Goal: Task Accomplishment & Management: Manage account settings

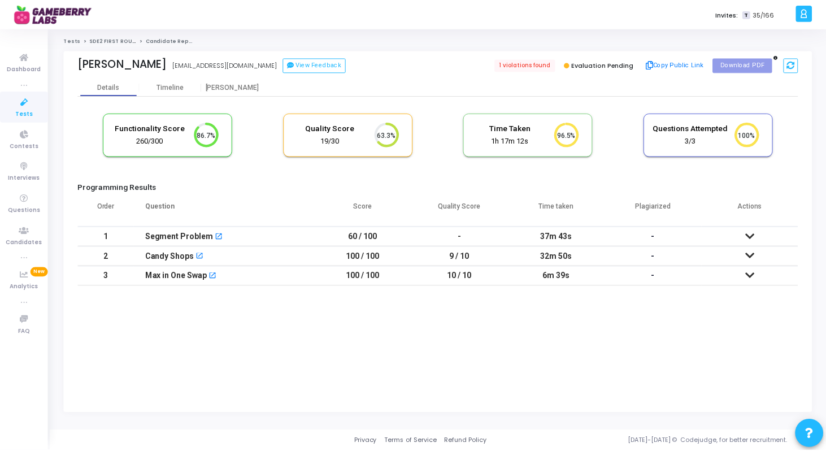
scroll to position [24, 29]
click at [32, 97] on icon at bounding box center [24, 102] width 24 height 14
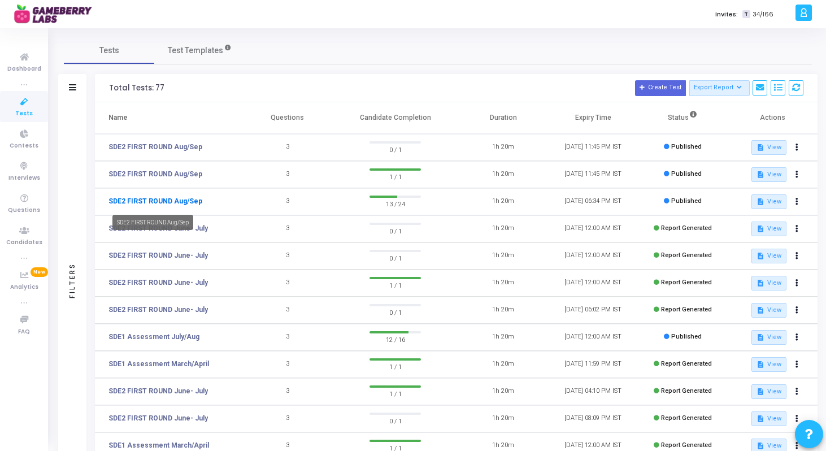
click at [181, 203] on link "SDE2 FIRST ROUND Aug/Sep" at bounding box center [155, 201] width 94 height 10
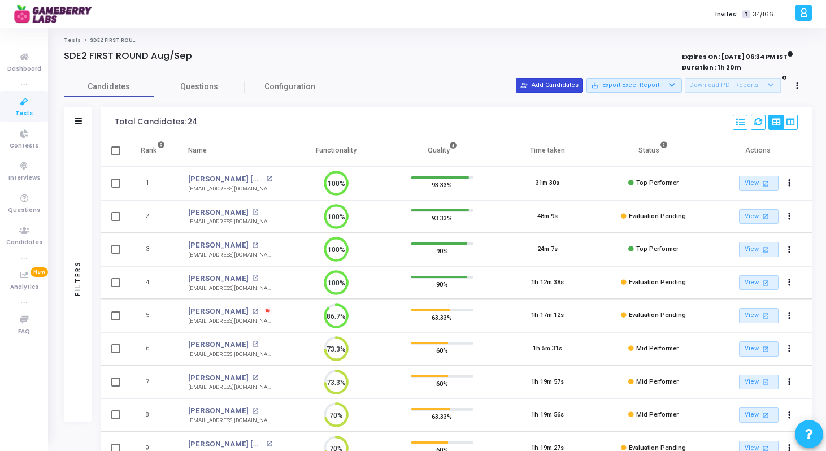
click at [553, 85] on button "person_add_alt Add Candidates" at bounding box center [549, 85] width 67 height 15
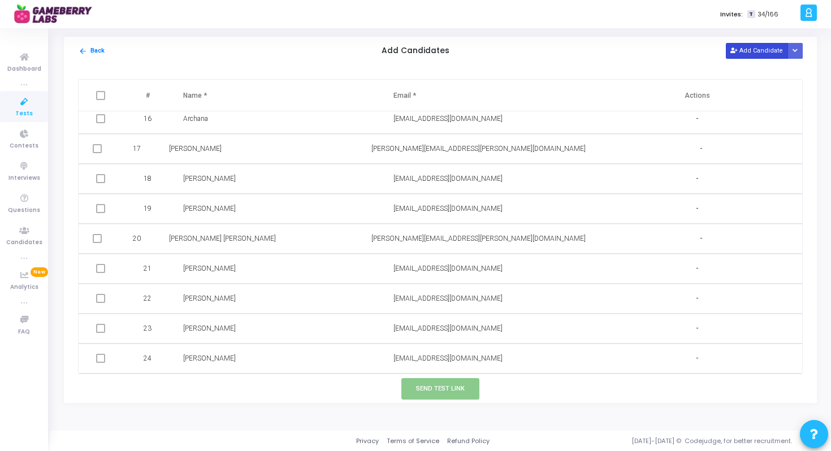
click at [763, 54] on button "Add Candidate" at bounding box center [757, 50] width 62 height 15
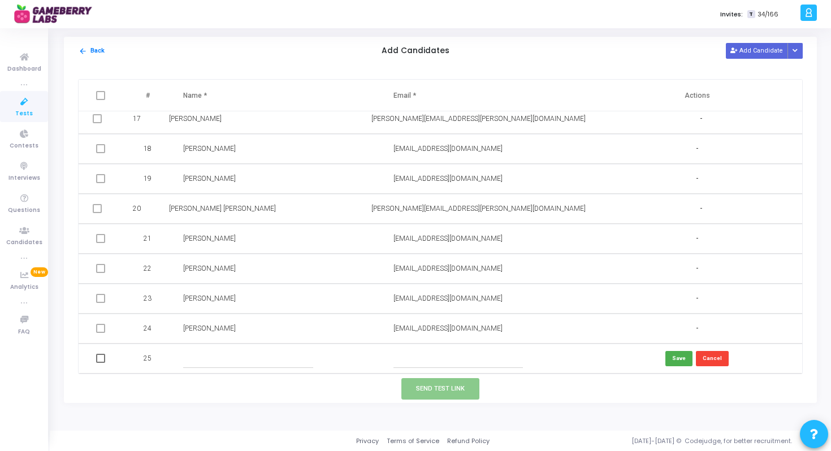
click at [431, 363] on input "text" at bounding box center [457, 358] width 129 height 19
paste input "sumitraj387387@gmail.com"
type input "sumitraj387387@gmail.com"
click at [223, 345] on td at bounding box center [277, 359] width 210 height 30
click at [219, 363] on input "text" at bounding box center [247, 358] width 129 height 19
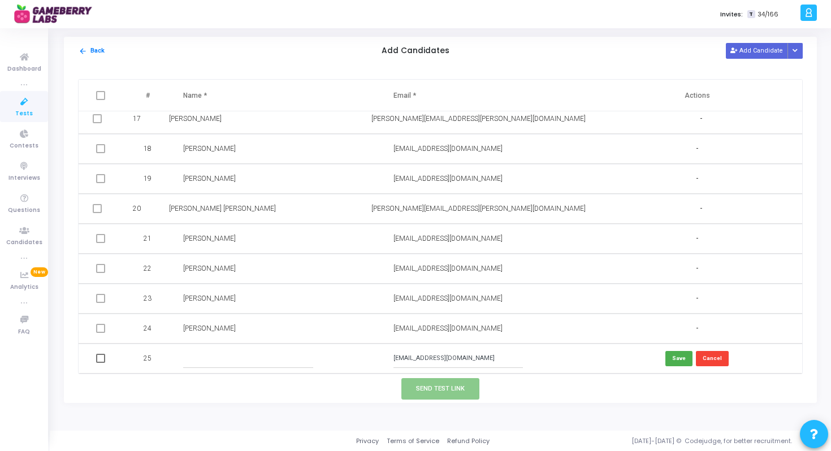
paste input "Sumit Raj"
type input "Sumit Raj"
click at [682, 355] on button "Save" at bounding box center [678, 358] width 27 height 15
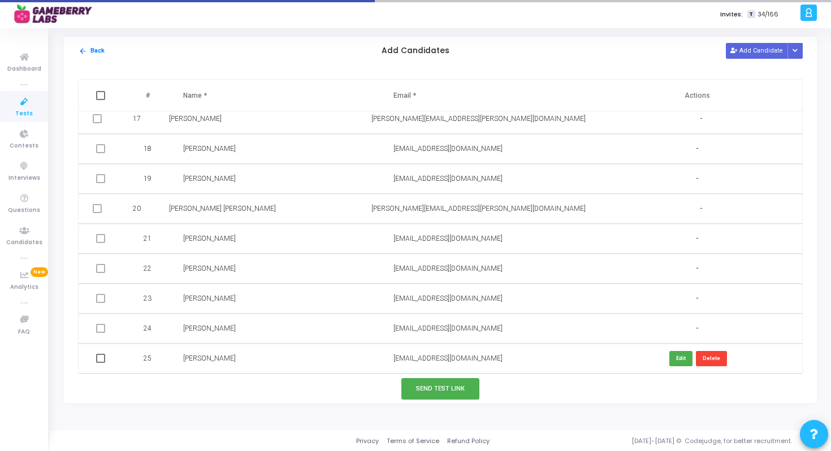
click at [99, 361] on span at bounding box center [100, 358] width 9 height 9
click at [100, 363] on input "checkbox" at bounding box center [100, 363] width 1 height 1
checkbox input "true"
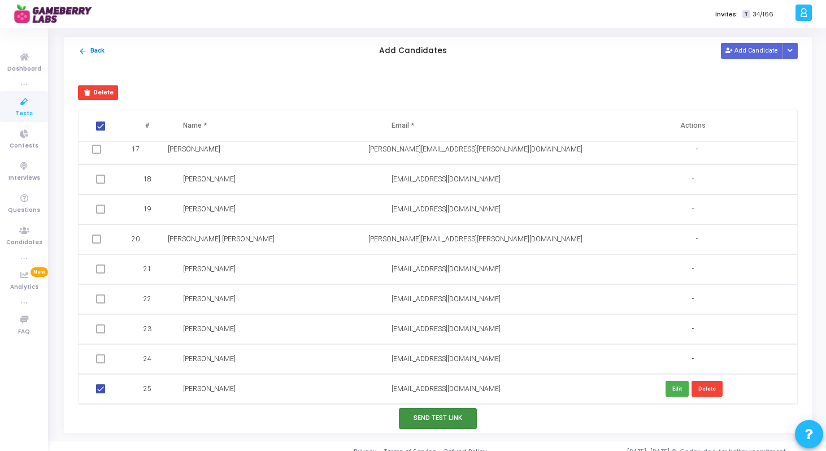
click at [429, 423] on button "Send Test Link" at bounding box center [438, 418] width 78 height 21
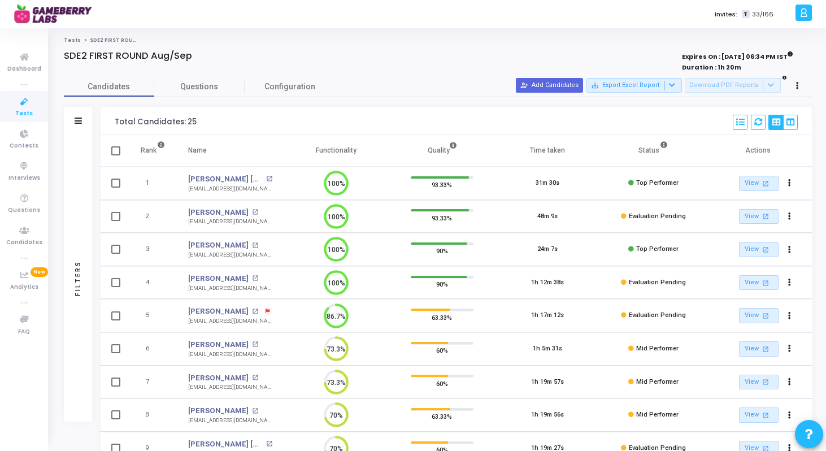
scroll to position [5, 5]
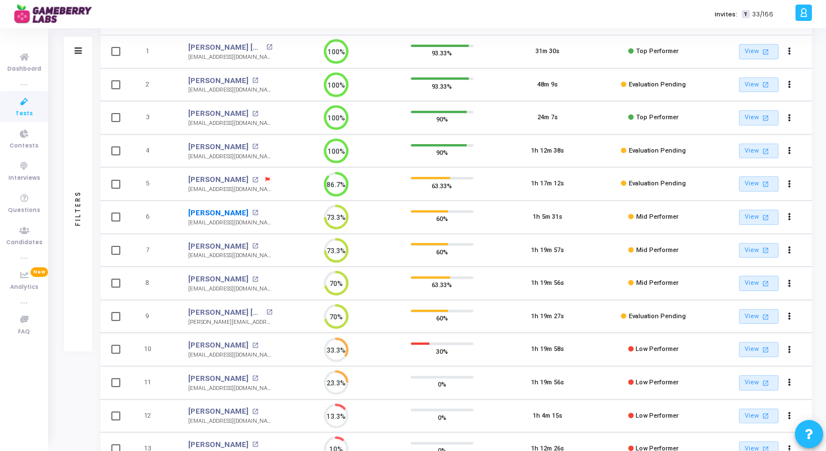
click at [242, 215] on link "[PERSON_NAME]" at bounding box center [218, 212] width 60 height 11
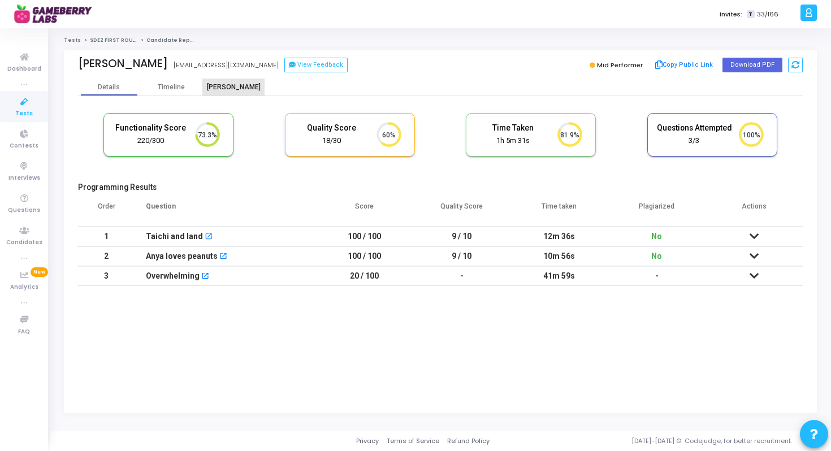
click at [224, 79] on div "Proctor" at bounding box center [233, 87] width 62 height 17
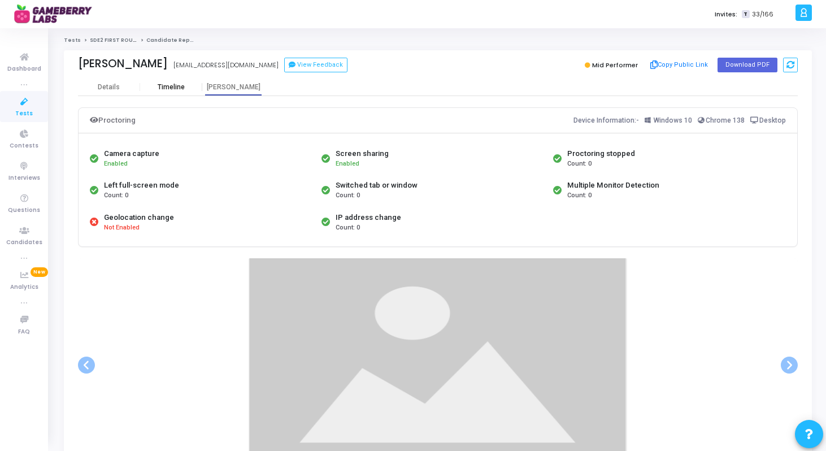
click at [185, 89] on div "Timeline" at bounding box center [171, 87] width 62 height 8
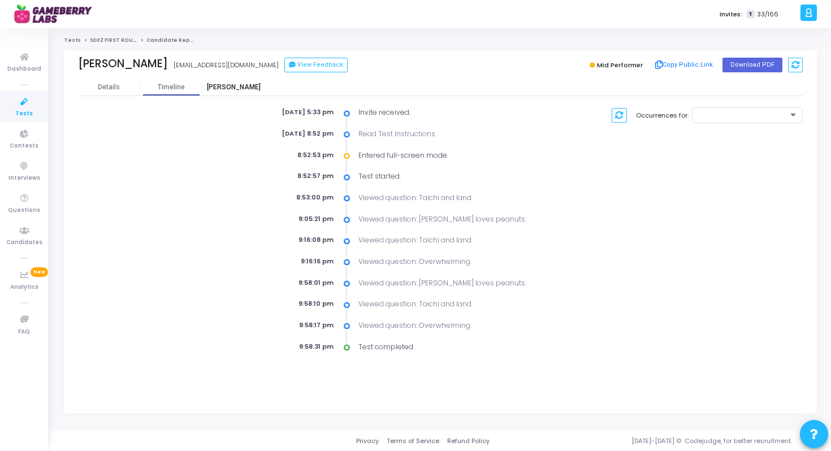
click at [226, 90] on div "Proctor" at bounding box center [233, 87] width 62 height 8
